Goal: Task Accomplishment & Management: Manage account settings

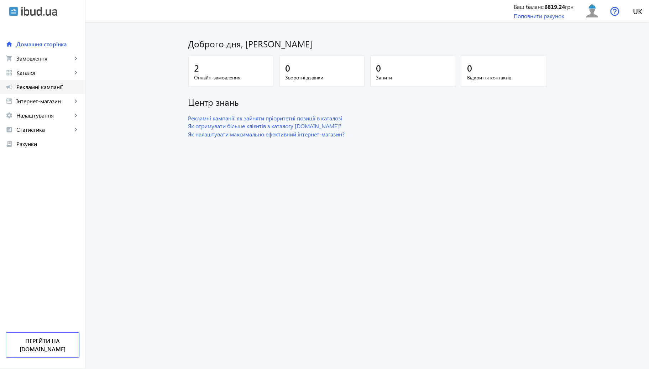
click at [40, 88] on span "Рекламні кампанії" at bounding box center [47, 86] width 63 height 7
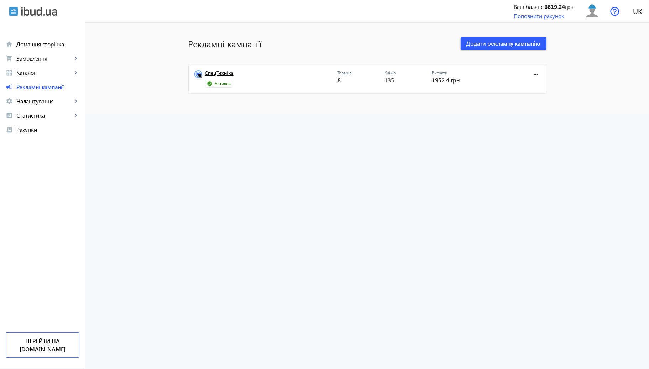
click at [223, 70] on link "СпецТехніка" at bounding box center [271, 75] width 132 height 10
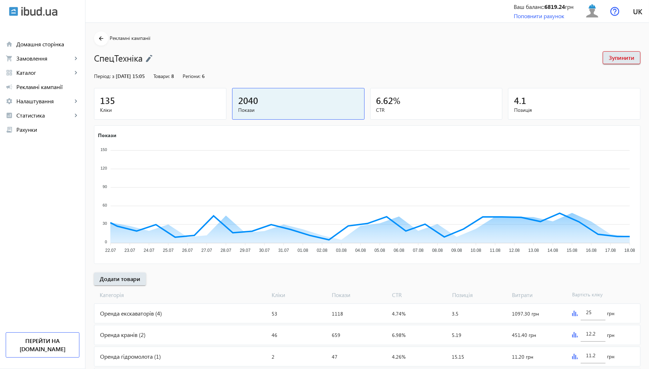
click at [193, 103] on div "135" at bounding box center [160, 100] width 120 height 12
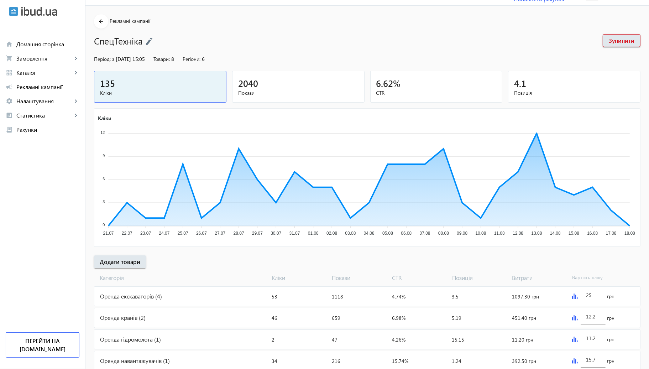
scroll to position [39, 0]
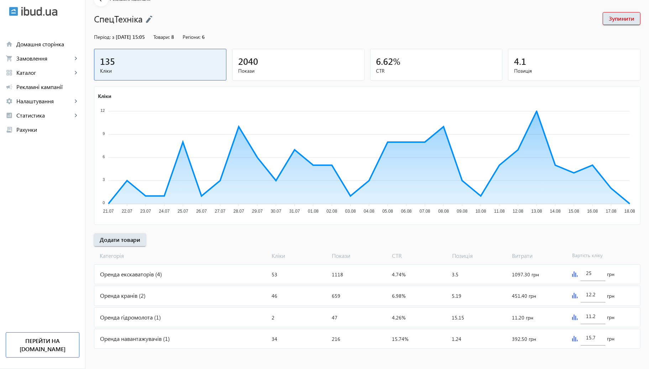
click at [575, 294] on img at bounding box center [575, 296] width 6 height 6
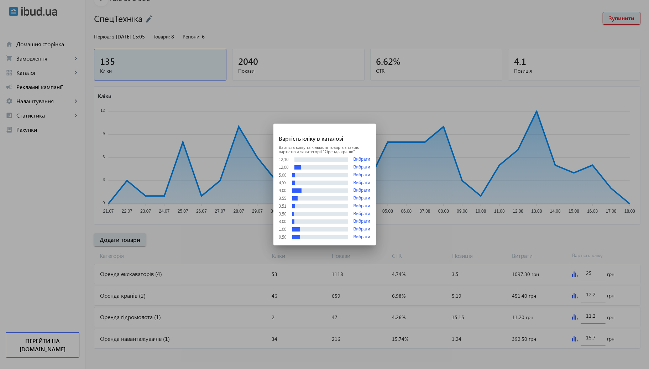
scroll to position [0, 0]
click at [524, 233] on div at bounding box center [324, 184] width 649 height 369
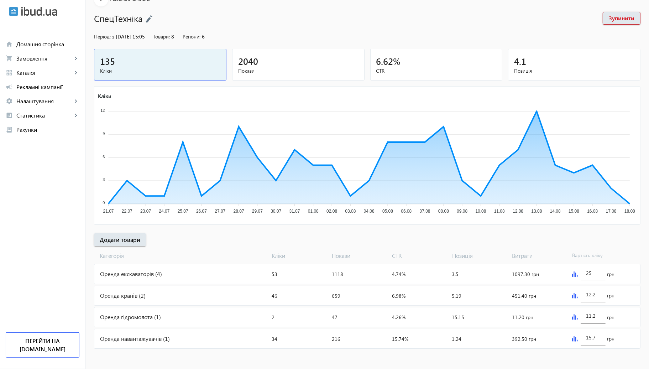
scroll to position [39, 0]
click at [151, 291] on div "Оренда кранів (2)" at bounding box center [181, 295] width 175 height 19
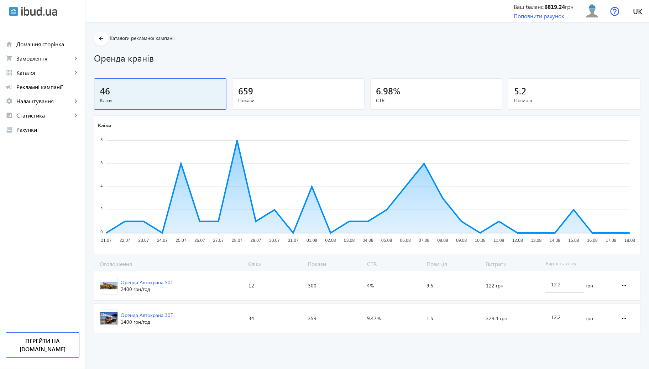
click at [216, 282] on span "Оренда Автокрана 50Т 2400 грн /год" at bounding box center [169, 285] width 151 height 29
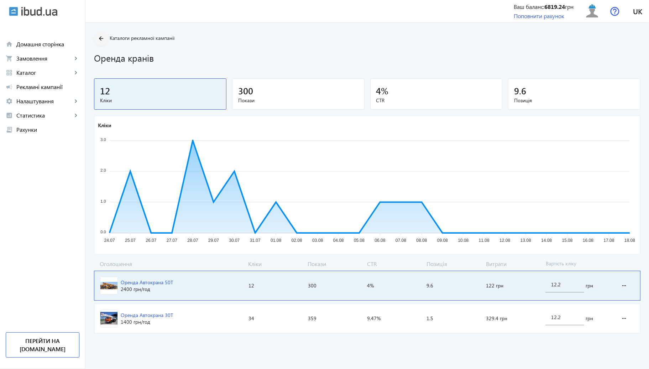
click at [98, 38] on mat-icon "arrow_back" at bounding box center [101, 38] width 9 height 9
